Goal: Navigation & Orientation: Find specific page/section

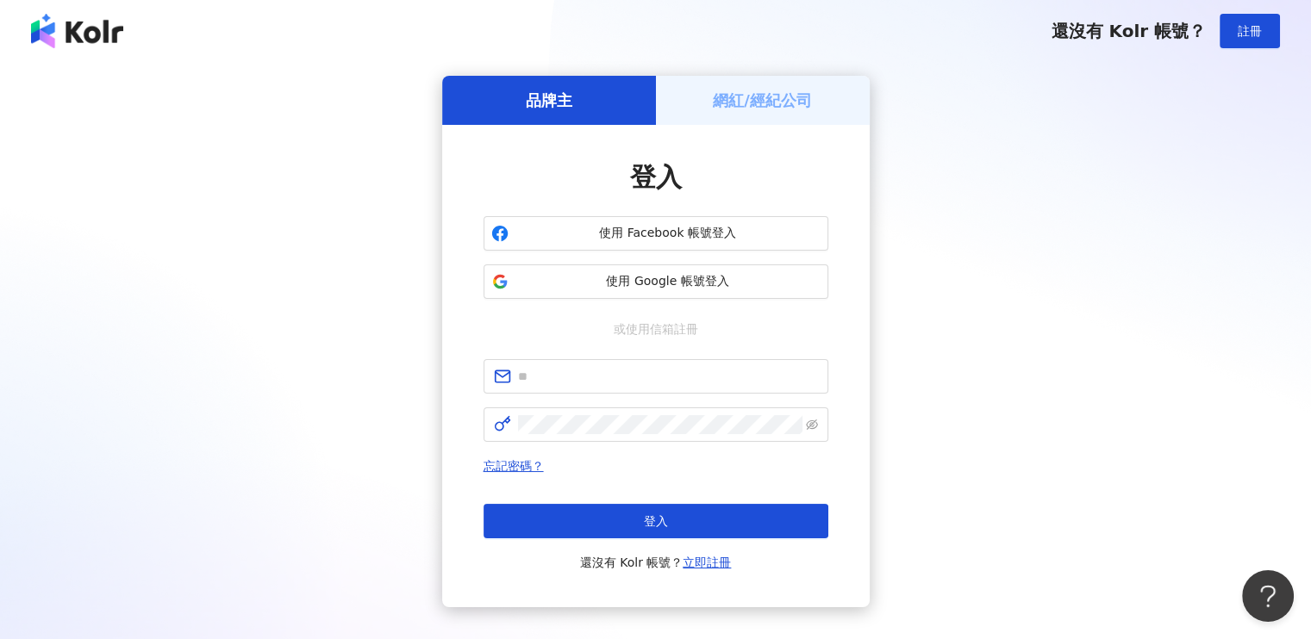
click at [790, 93] on h5 "網紅/經紀公司" at bounding box center [762, 101] width 99 height 22
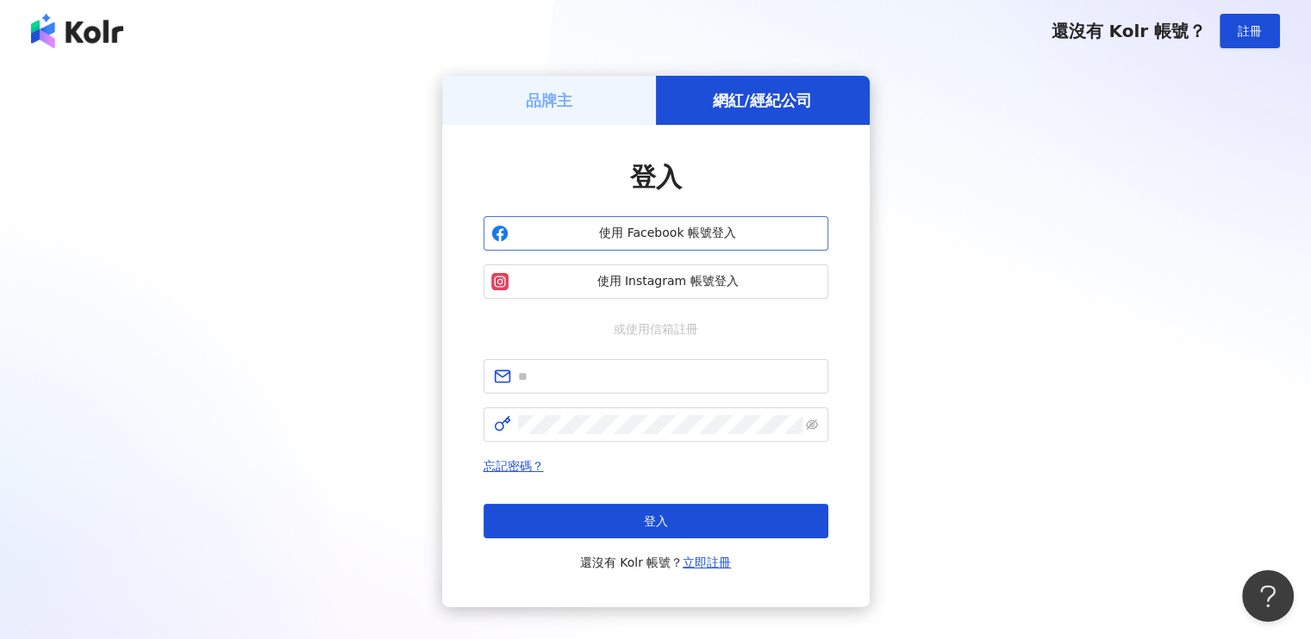
click at [696, 230] on span "使用 Facebook 帳號登入" at bounding box center [667, 233] width 305 height 17
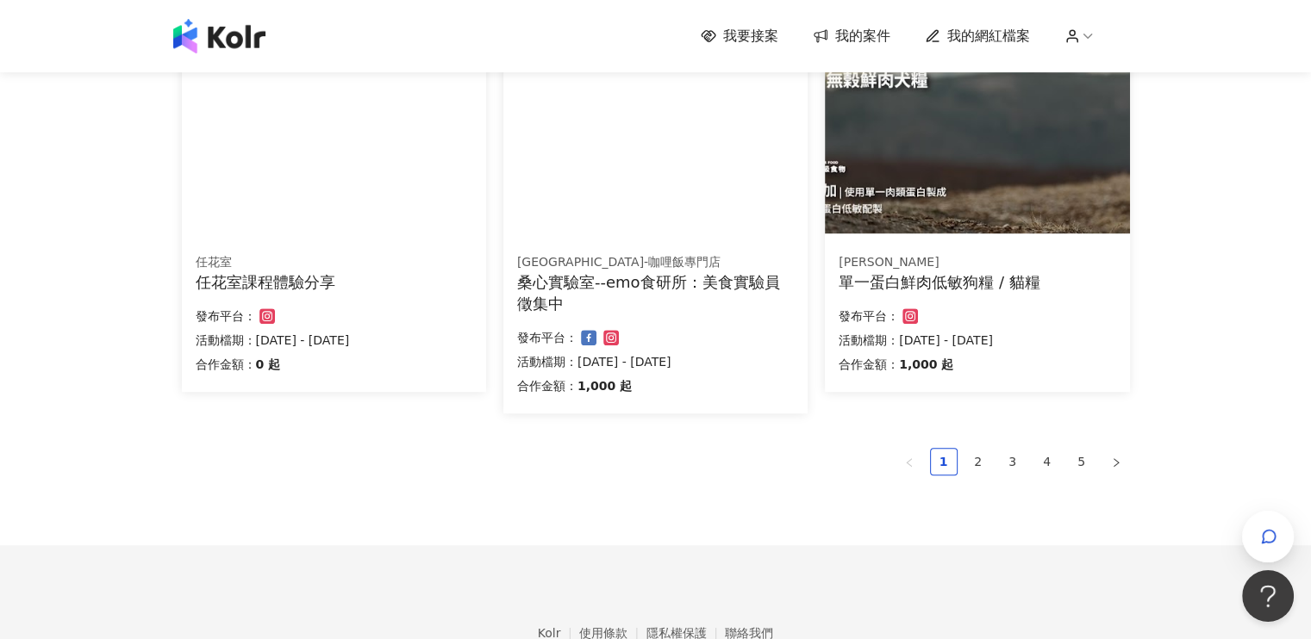
scroll to position [1200, 0]
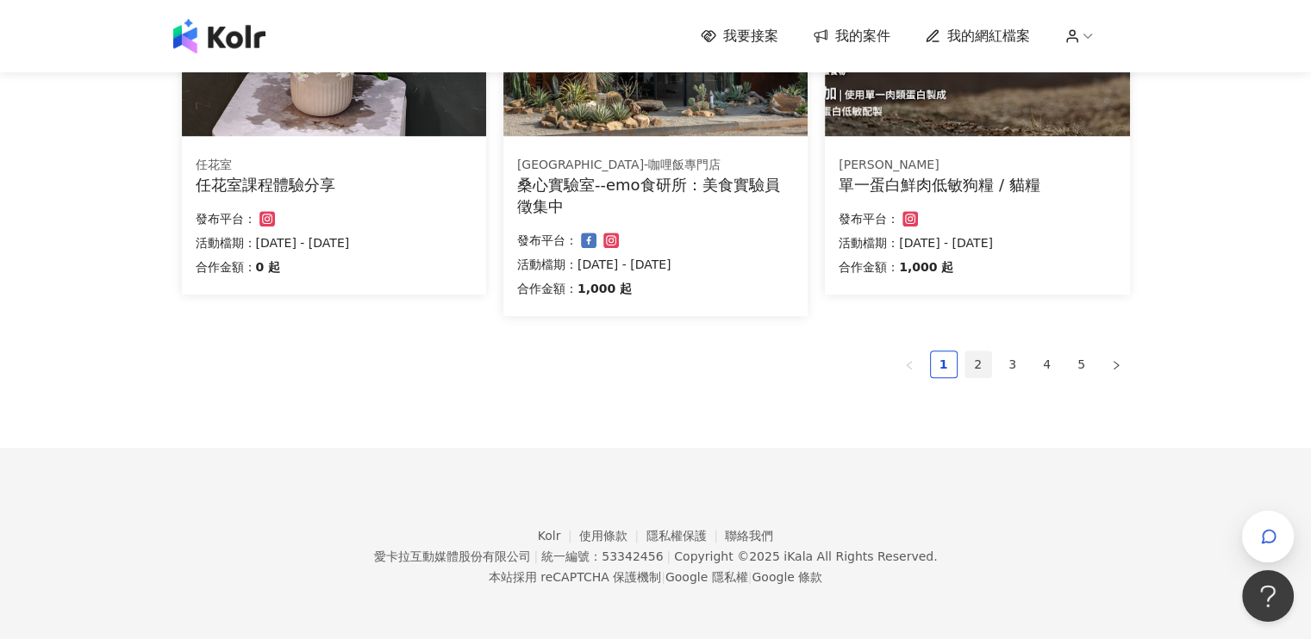
click at [972, 359] on link "2" at bounding box center [978, 365] width 26 height 26
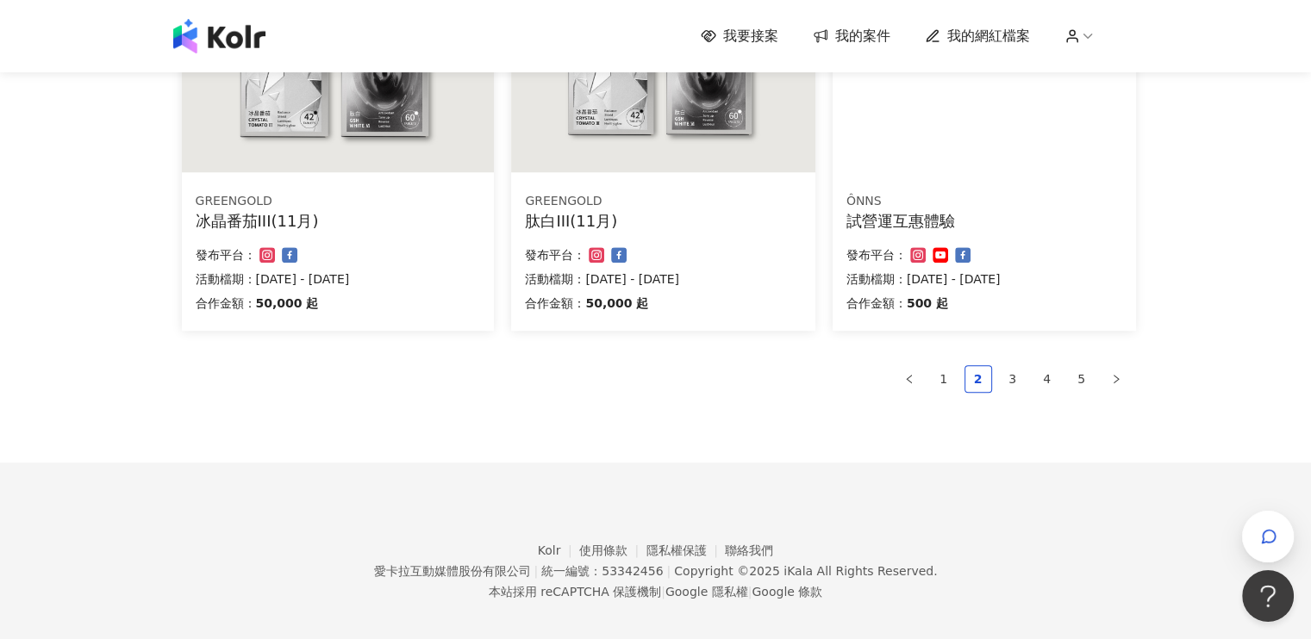
scroll to position [1177, 0]
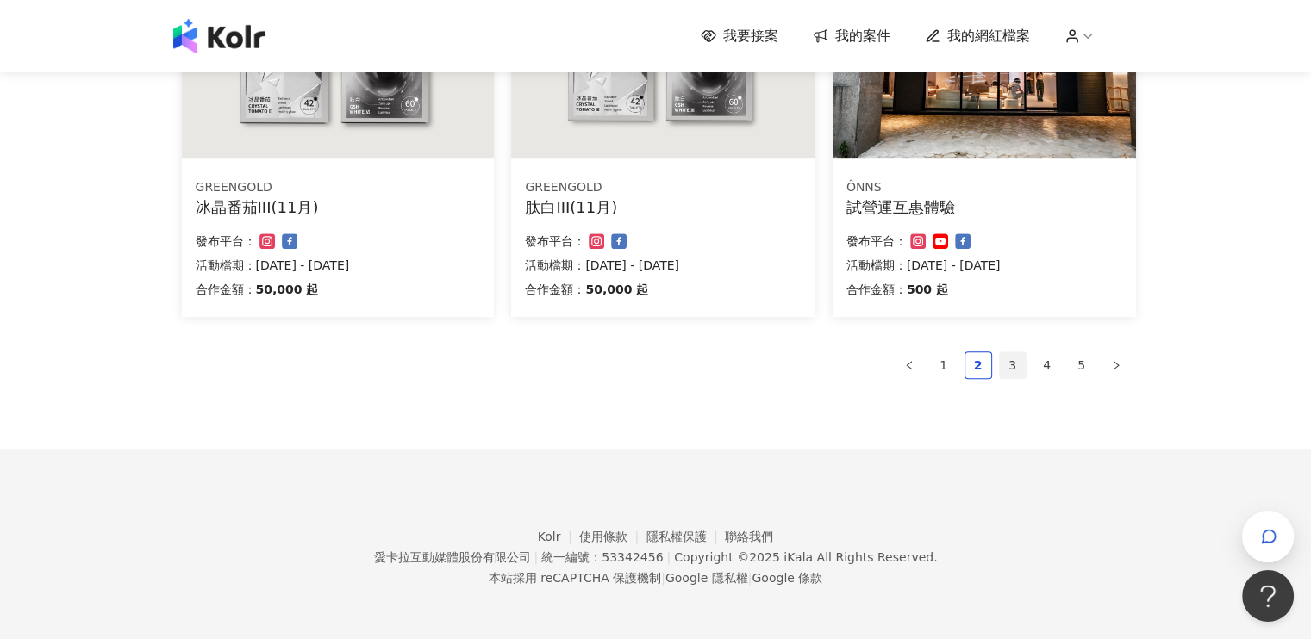
click at [1014, 363] on link "3" at bounding box center [1013, 365] width 26 height 26
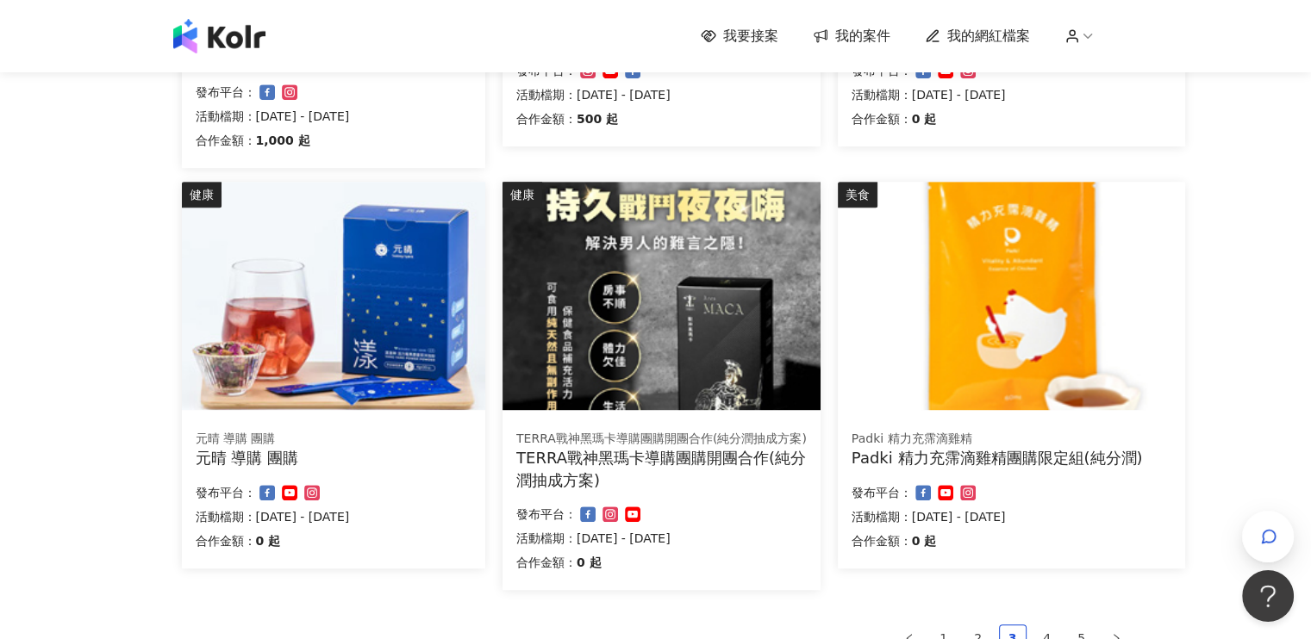
scroll to position [1034, 0]
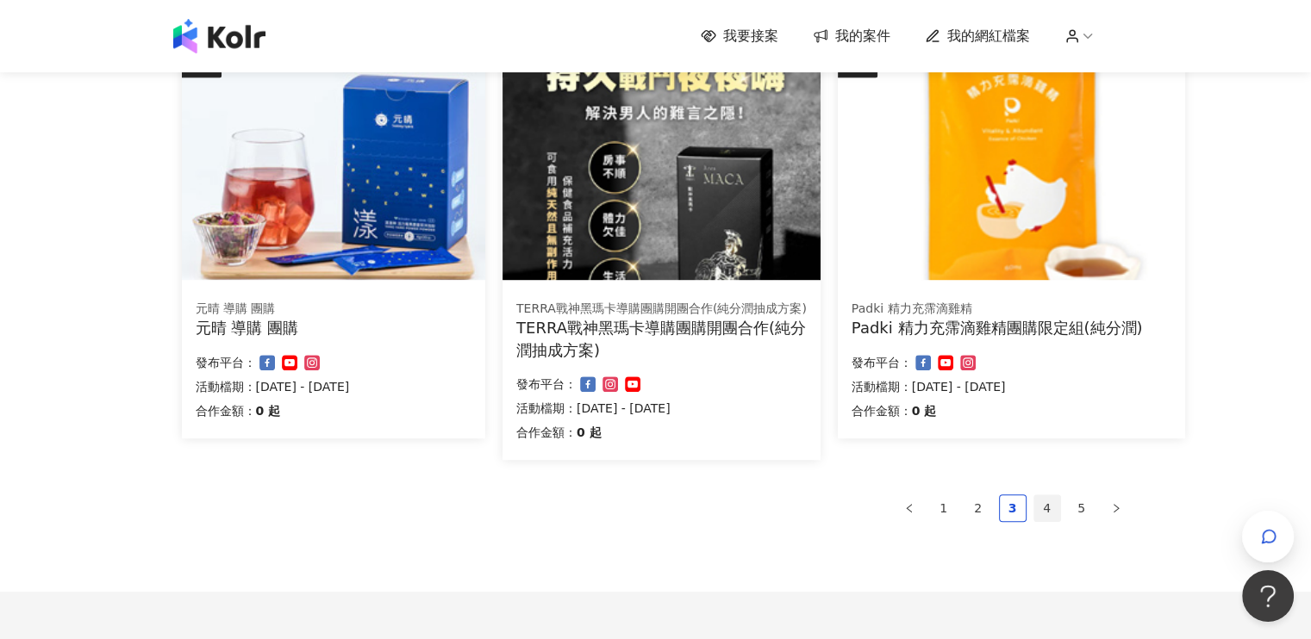
click at [1044, 508] on link "4" at bounding box center [1047, 509] width 26 height 26
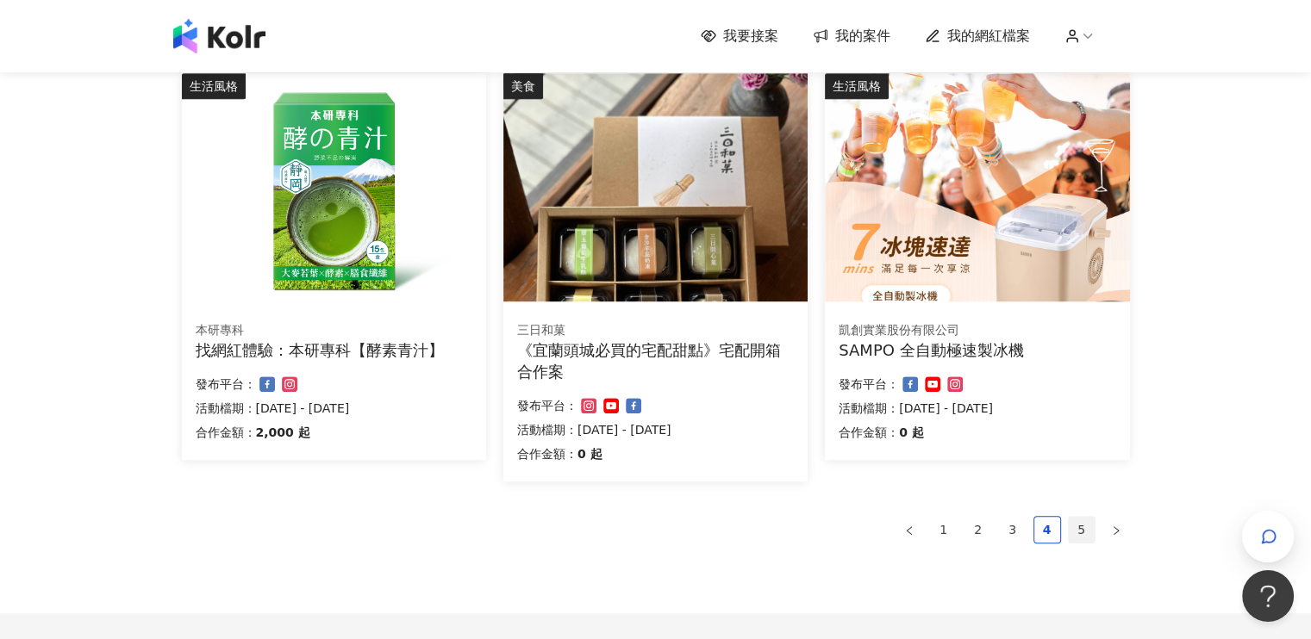
click at [1086, 533] on link "5" at bounding box center [1082, 530] width 26 height 26
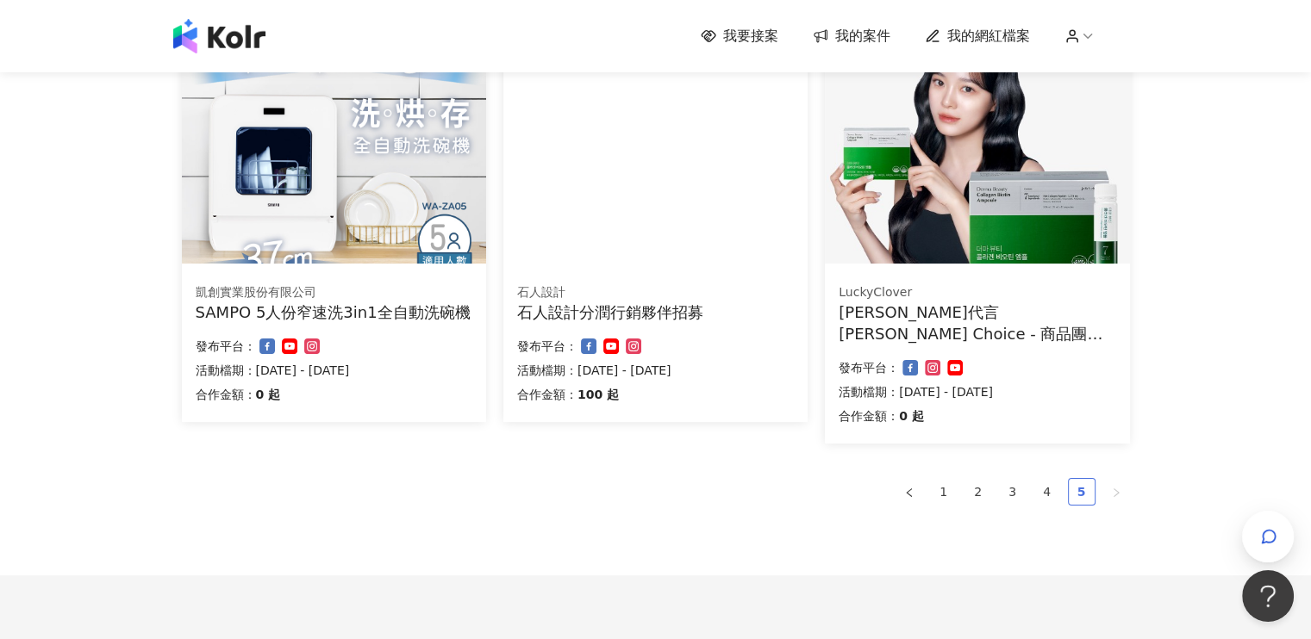
scroll to position [355, 0]
